Goal: Find specific page/section: Find specific page/section

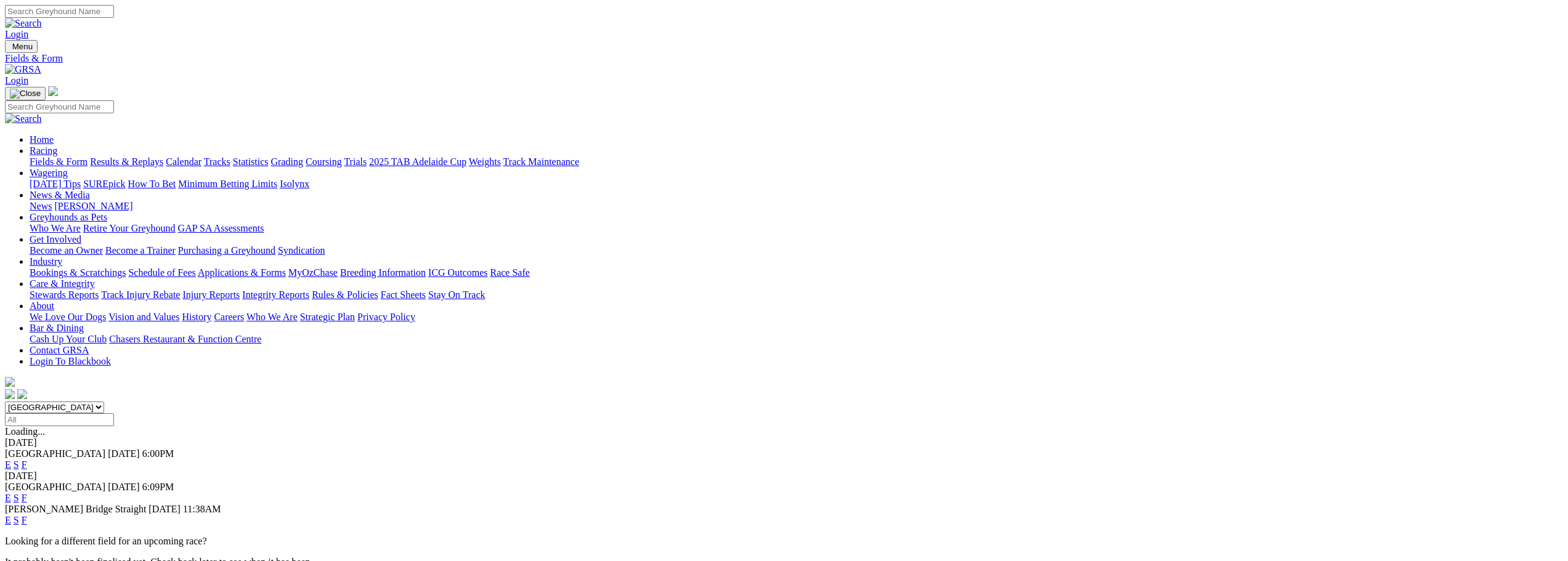
click at [27, 459] on link "F" at bounding box center [24, 464] width 6 height 11
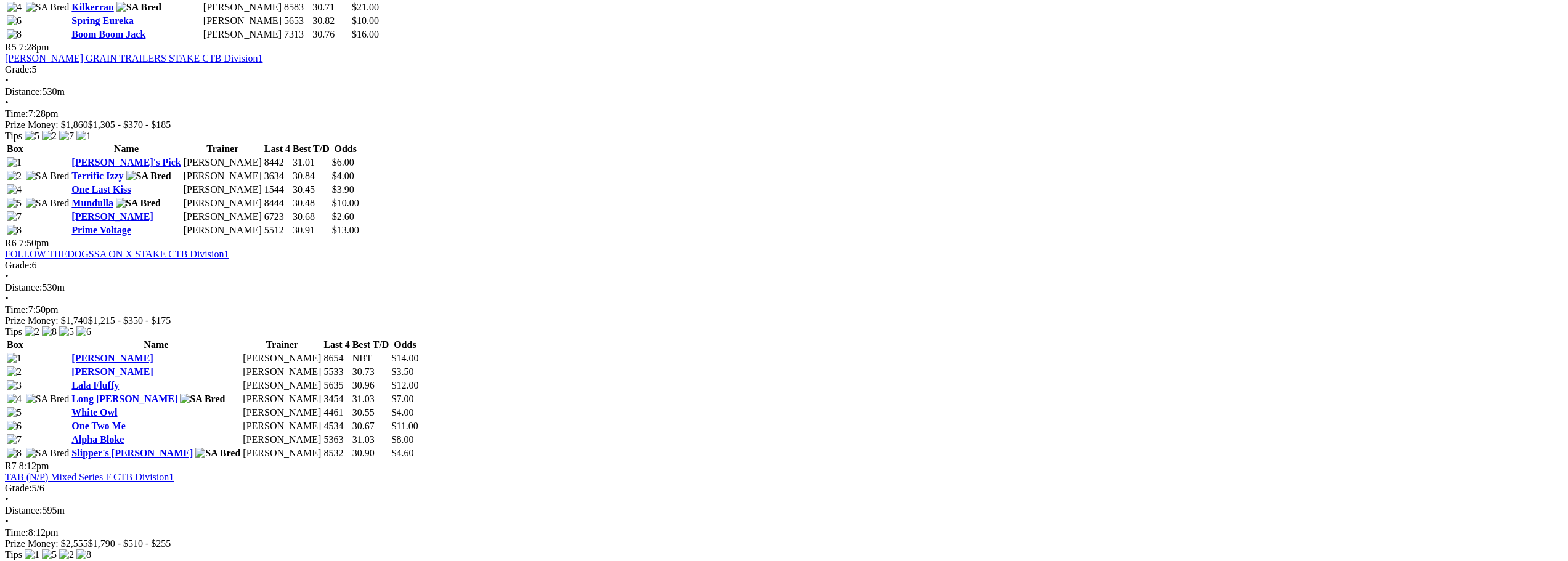
scroll to position [1356, 0]
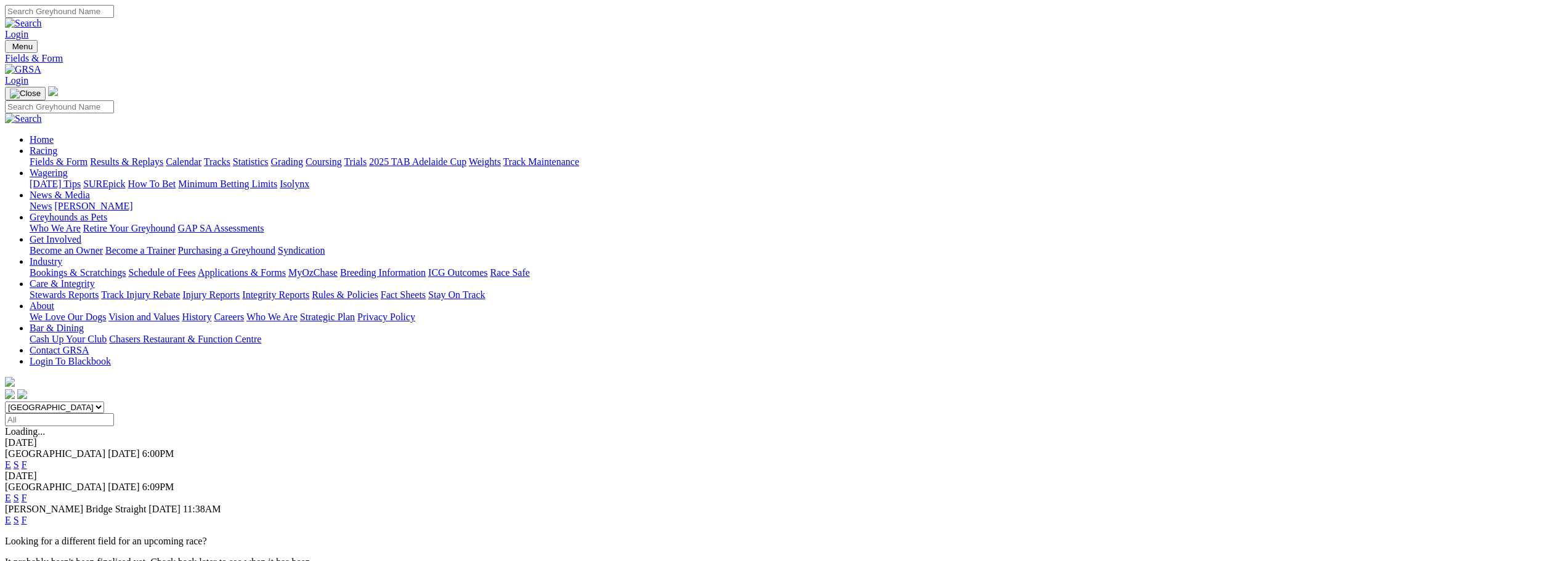
click at [934, 459] on div "E S F" at bounding box center [784, 464] width 1558 height 11
click at [27, 459] on link "F" at bounding box center [24, 464] width 6 height 11
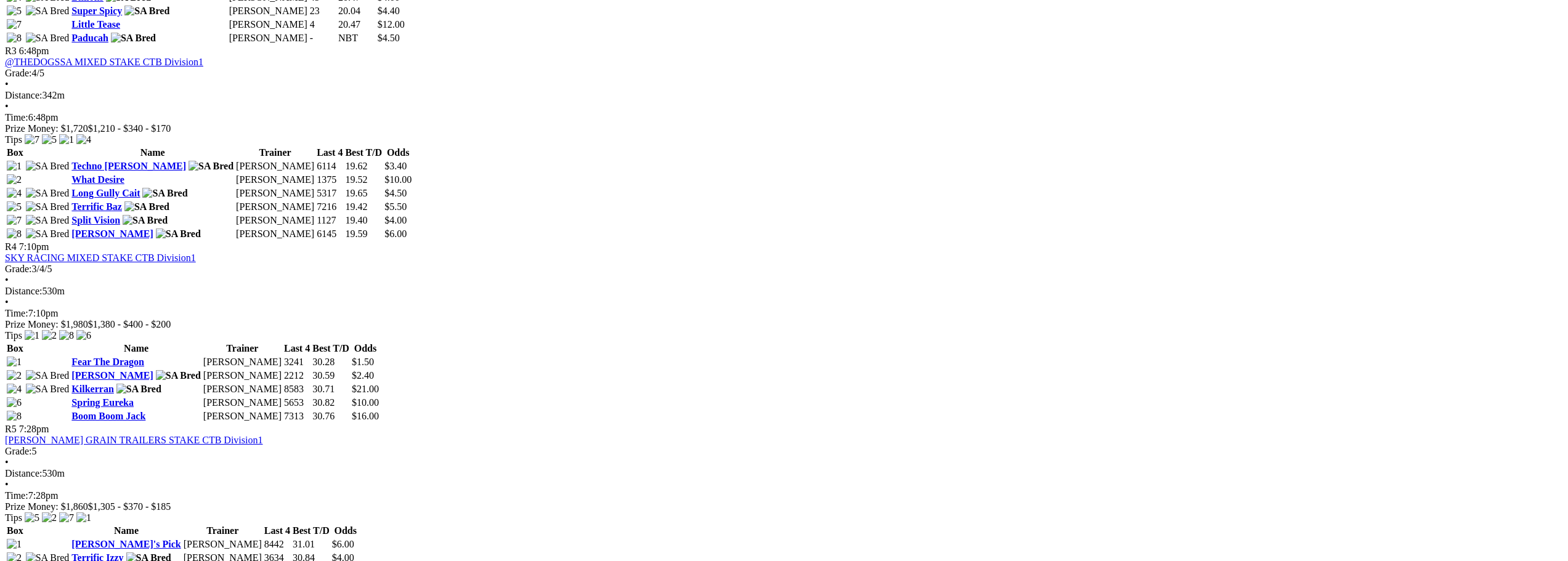
scroll to position [986, 0]
